Goal: Task Accomplishment & Management: Complete application form

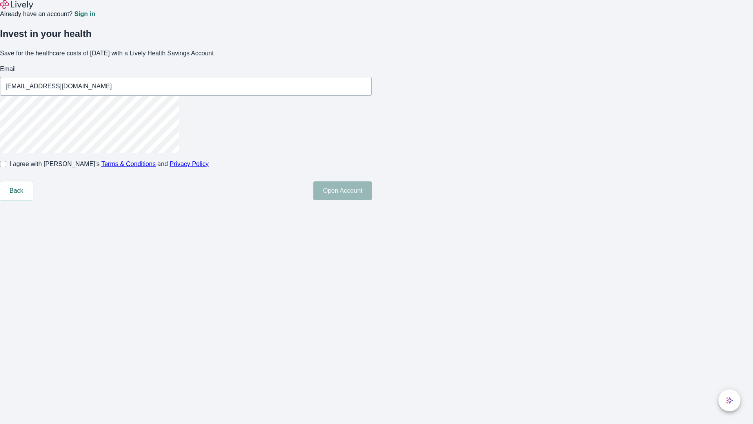
click at [6, 167] on input "I agree with Lively’s Terms & Conditions and Privacy Policy" at bounding box center [3, 164] width 6 height 6
checkbox input "true"
click at [372, 200] on button "Open Account" at bounding box center [342, 190] width 58 height 19
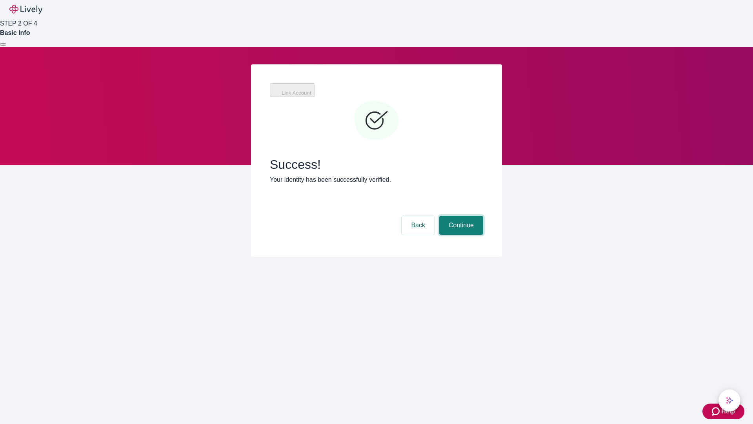
click at [460, 216] on button "Continue" at bounding box center [461, 225] width 44 height 19
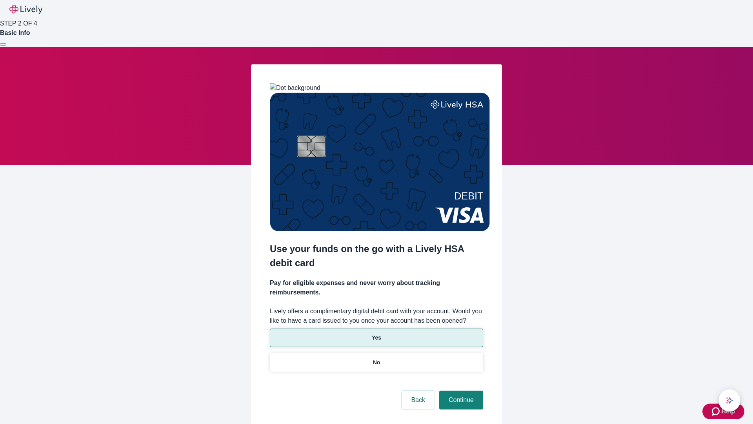
click at [376, 333] on p "Yes" at bounding box center [376, 337] width 9 height 8
click at [460, 390] on button "Continue" at bounding box center [461, 399] width 44 height 19
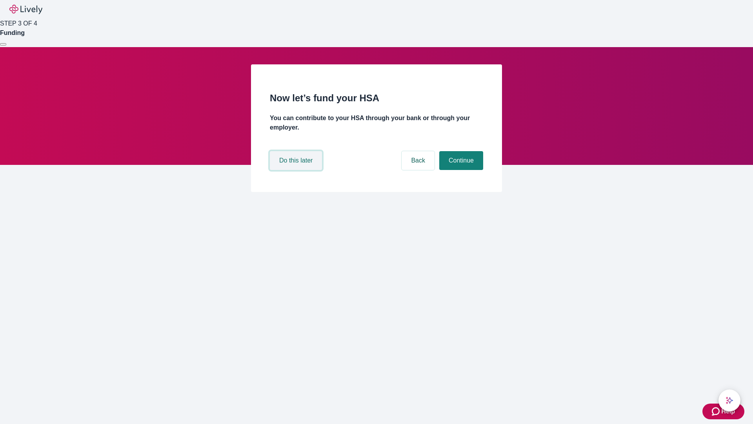
click at [297, 170] on button "Do this later" at bounding box center [296, 160] width 52 height 19
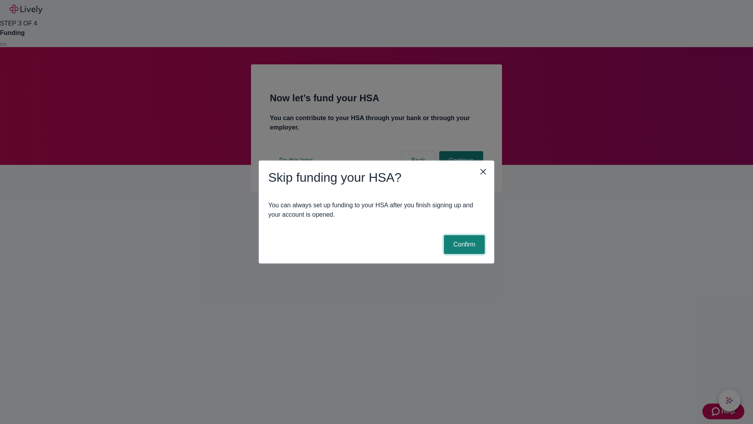
click at [463, 244] on button "Confirm" at bounding box center [464, 244] width 41 height 19
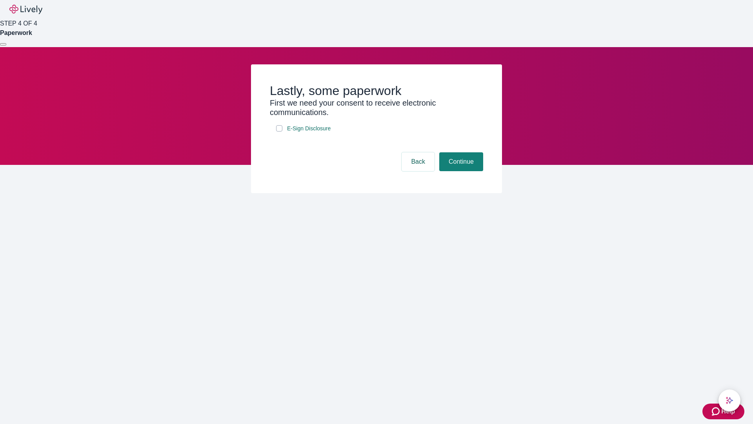
click at [279, 131] on input "E-Sign Disclosure" at bounding box center [279, 128] width 6 height 6
checkbox input "true"
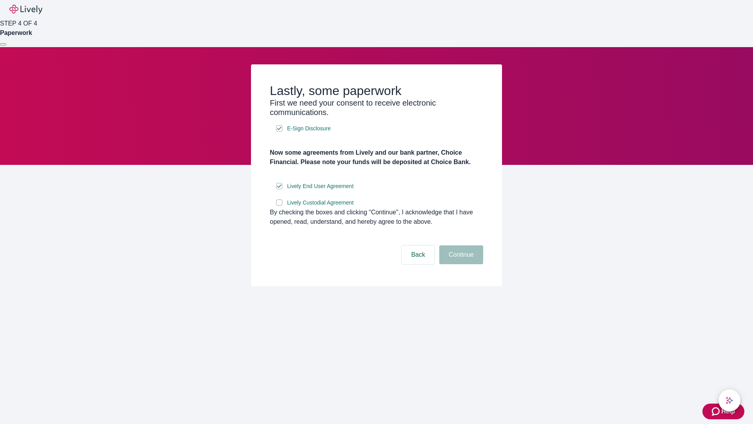
click at [279, 206] on input "Lively Custodial Agreement" at bounding box center [279, 202] width 6 height 6
checkbox input "true"
click at [460, 264] on button "Continue" at bounding box center [461, 254] width 44 height 19
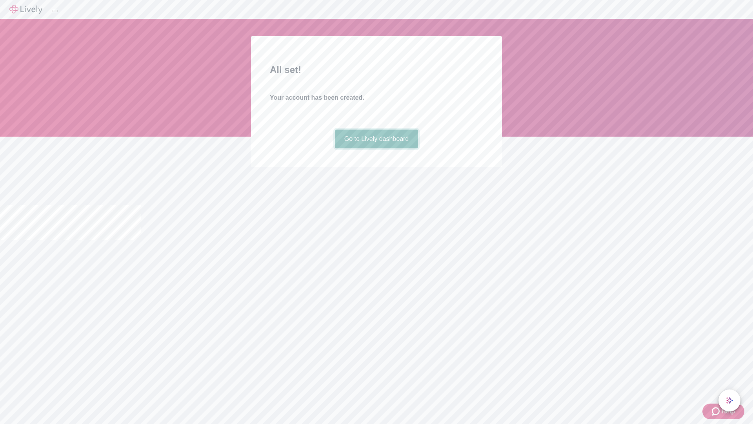
click at [376, 148] on link "Go to Lively dashboard" at bounding box center [377, 138] width 84 height 19
